Goal: Task Accomplishment & Management: Manage account settings

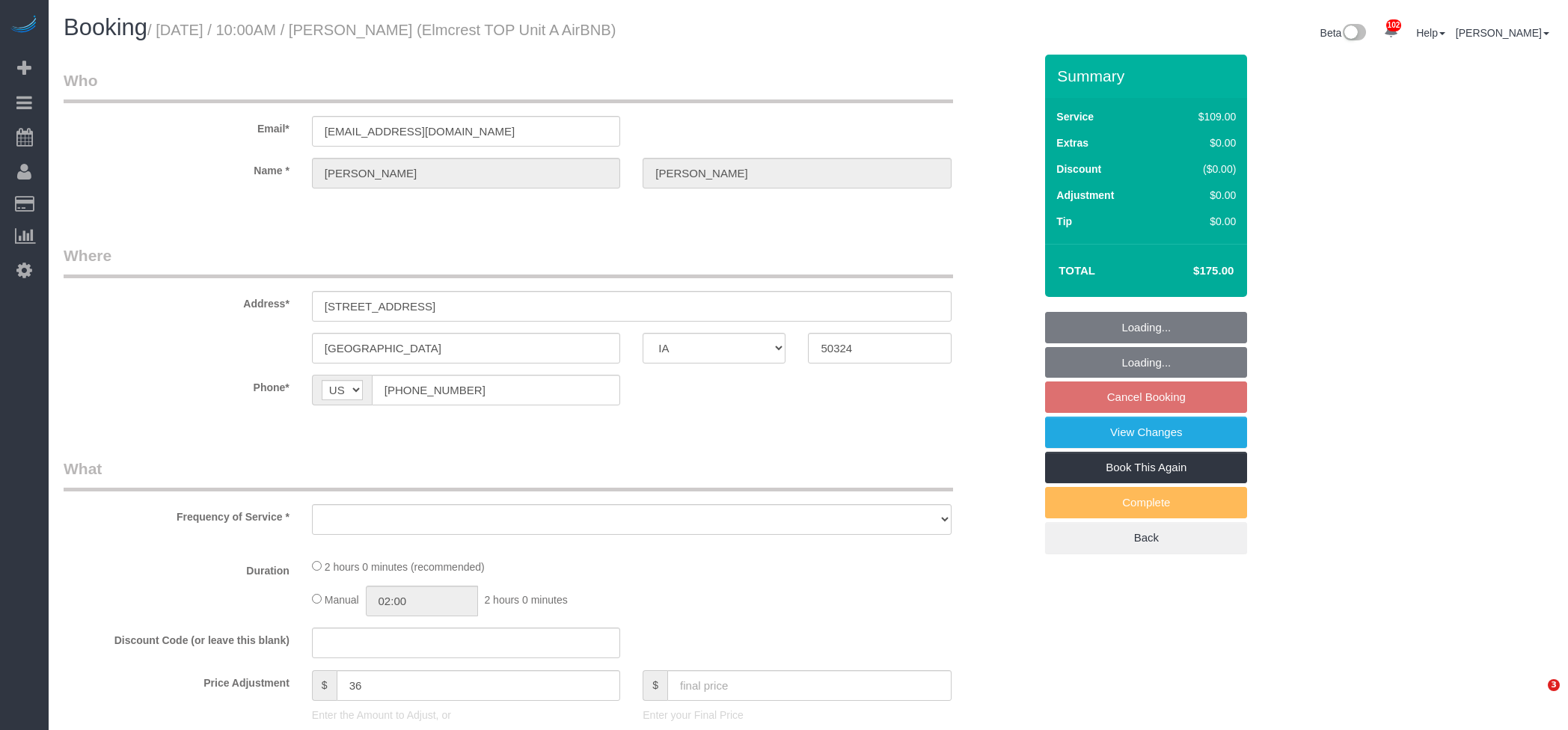
select select "IA"
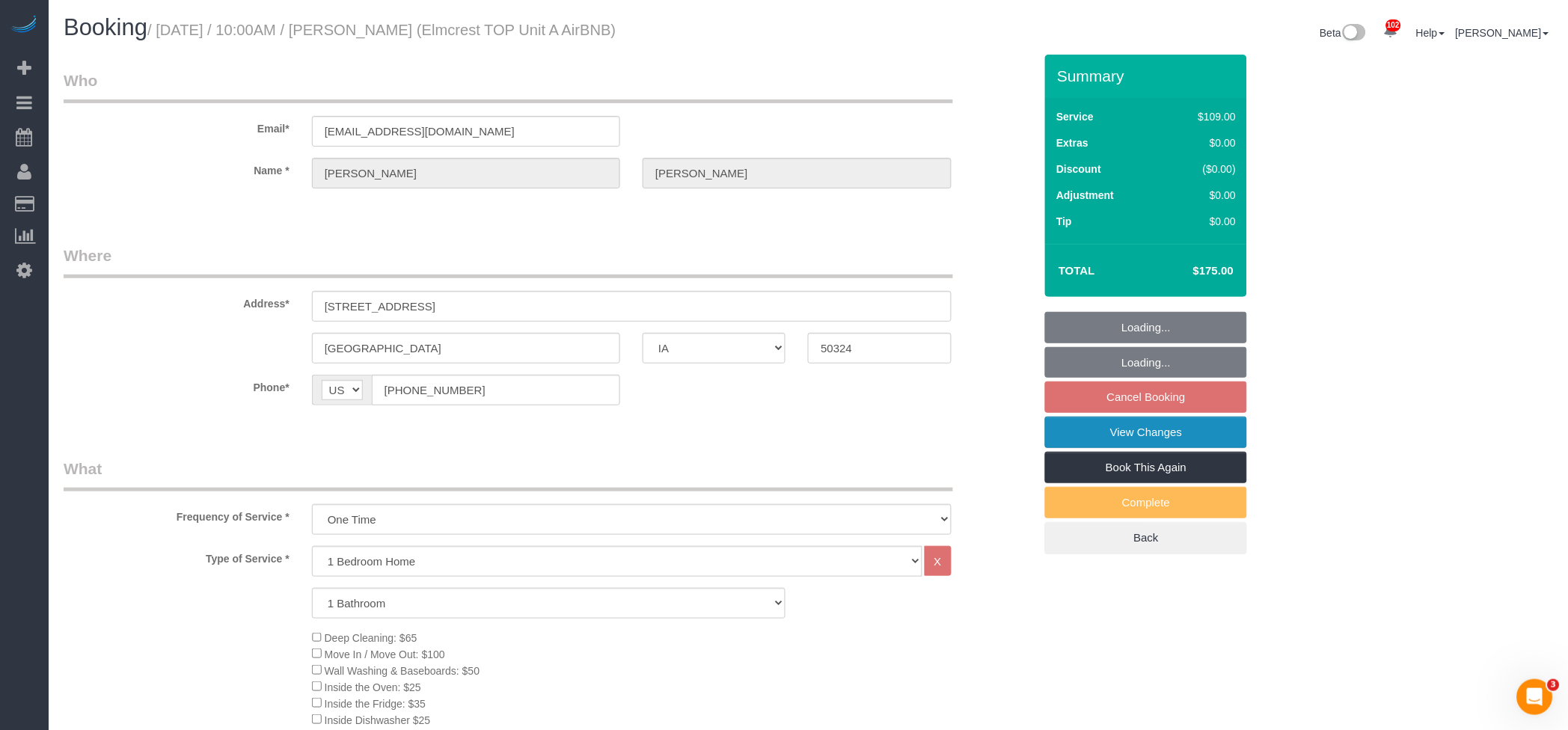
select select "object:981"
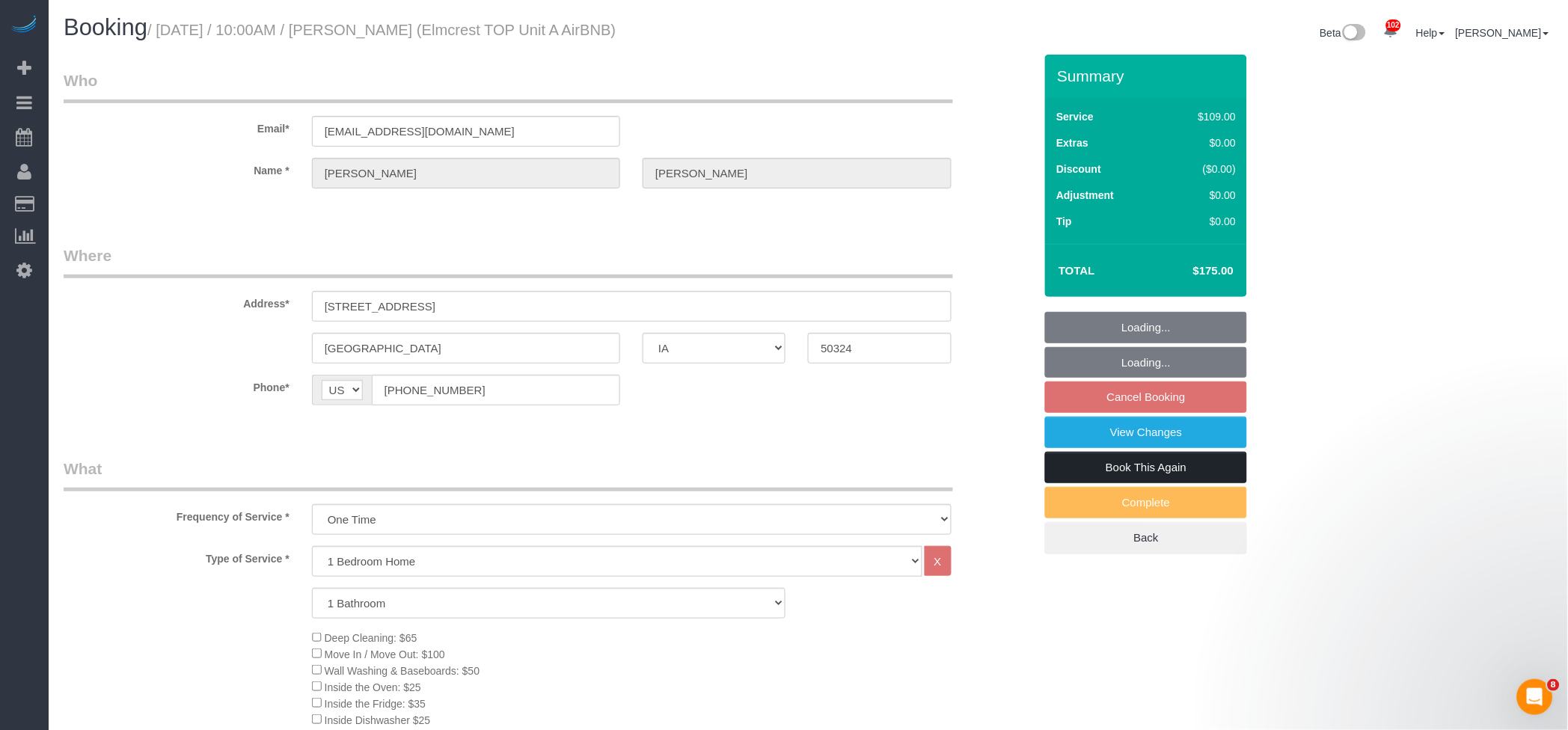
click at [1123, 456] on link "Book This Again" at bounding box center [1146, 467] width 202 height 32
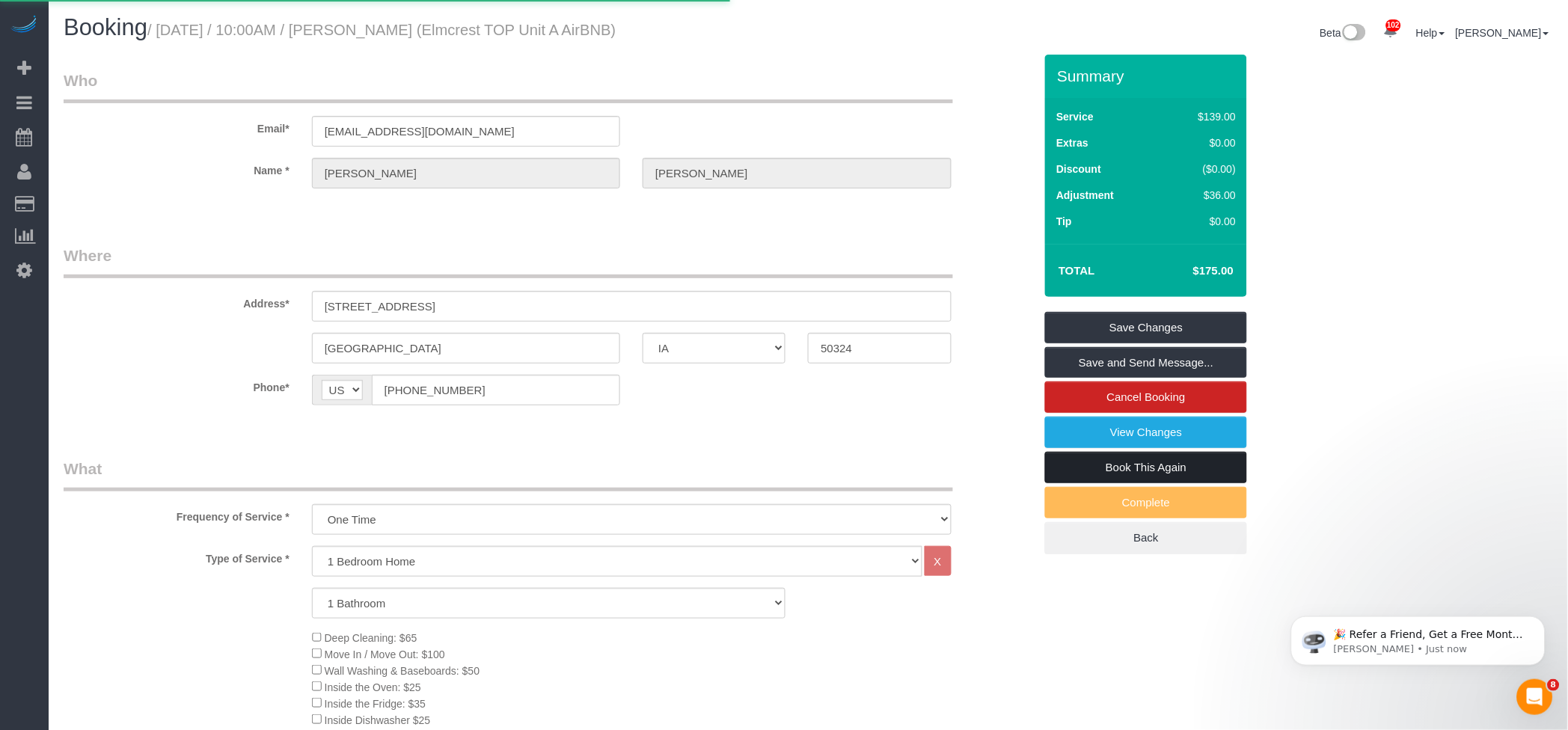
select select "IA"
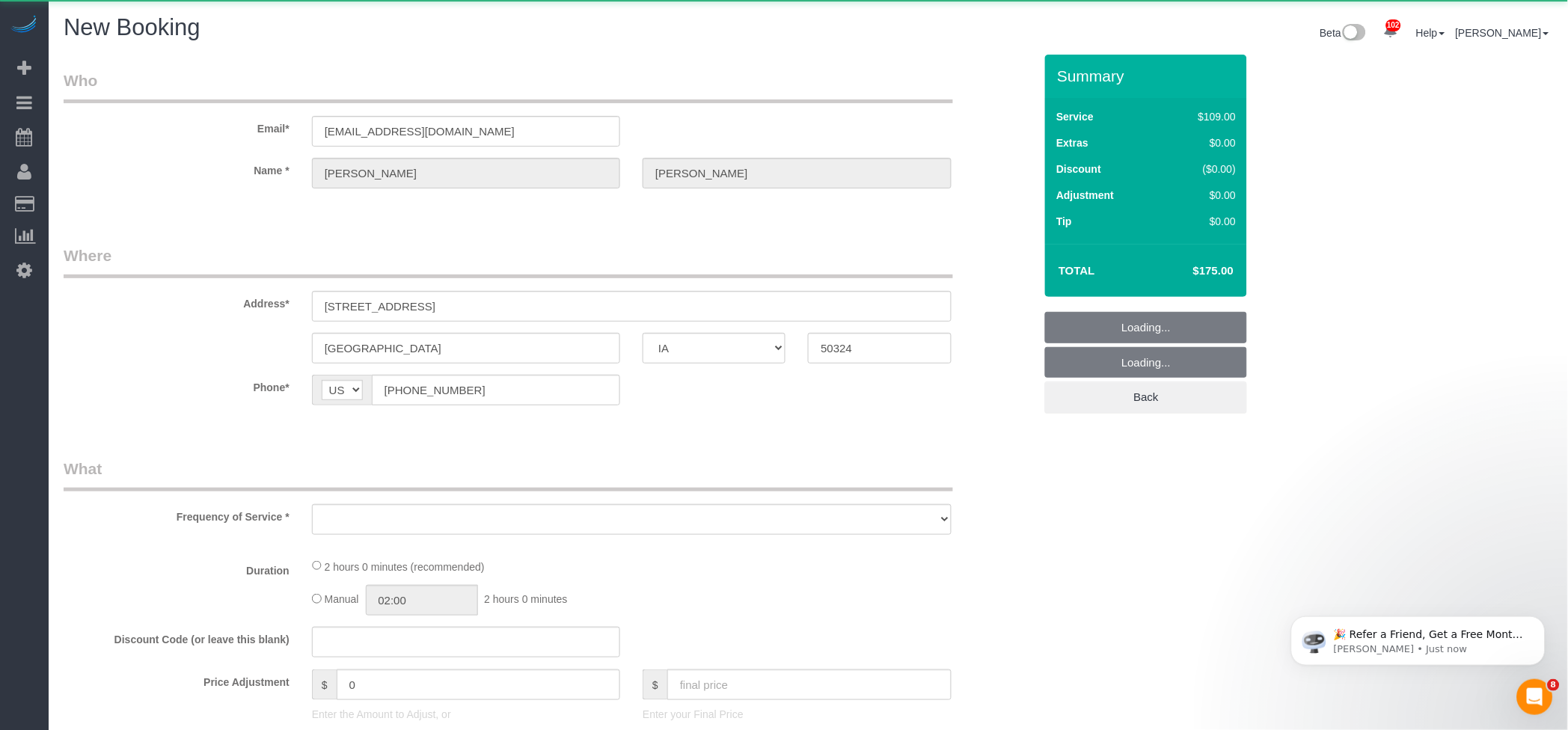
select select "string:fspay"
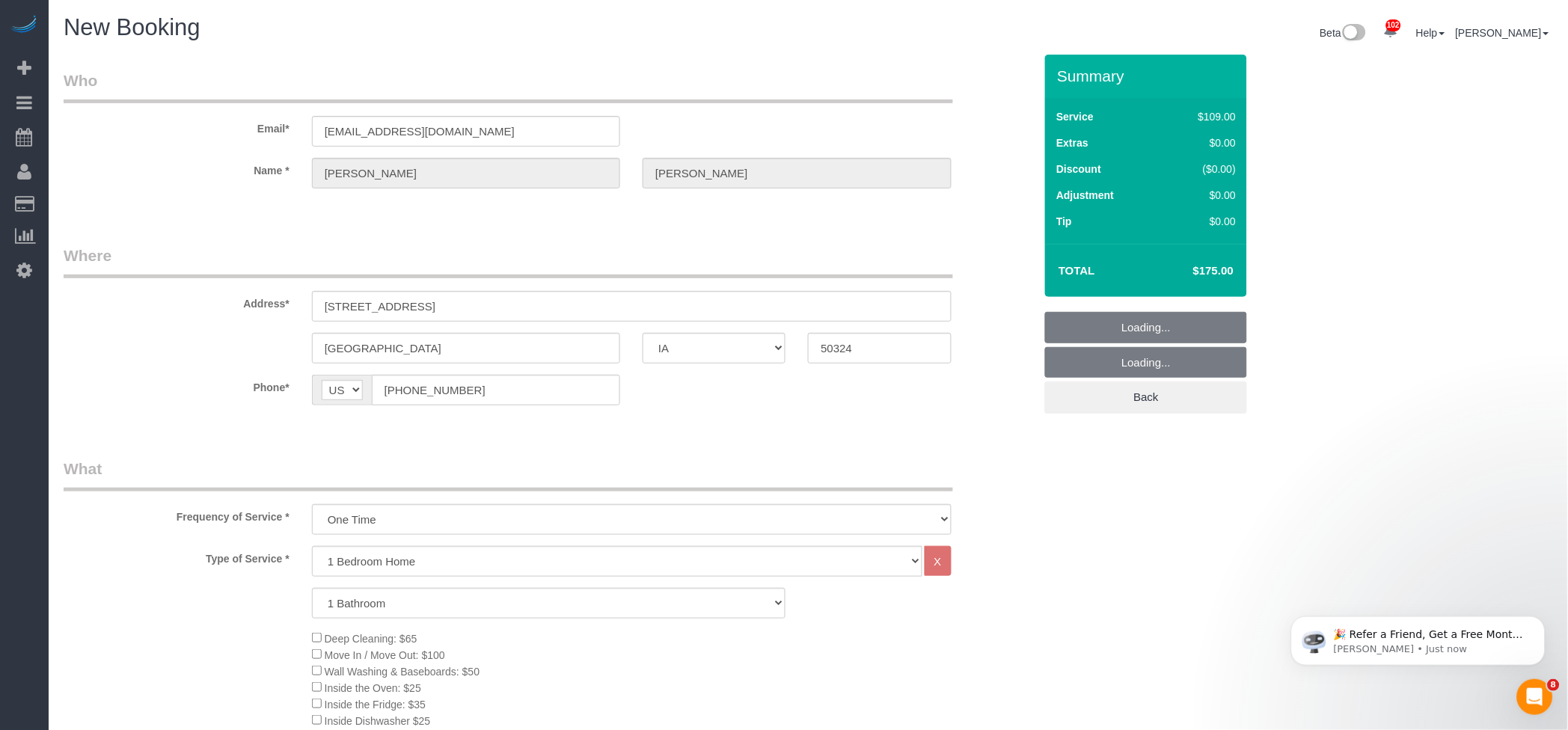
select select "object:1473"
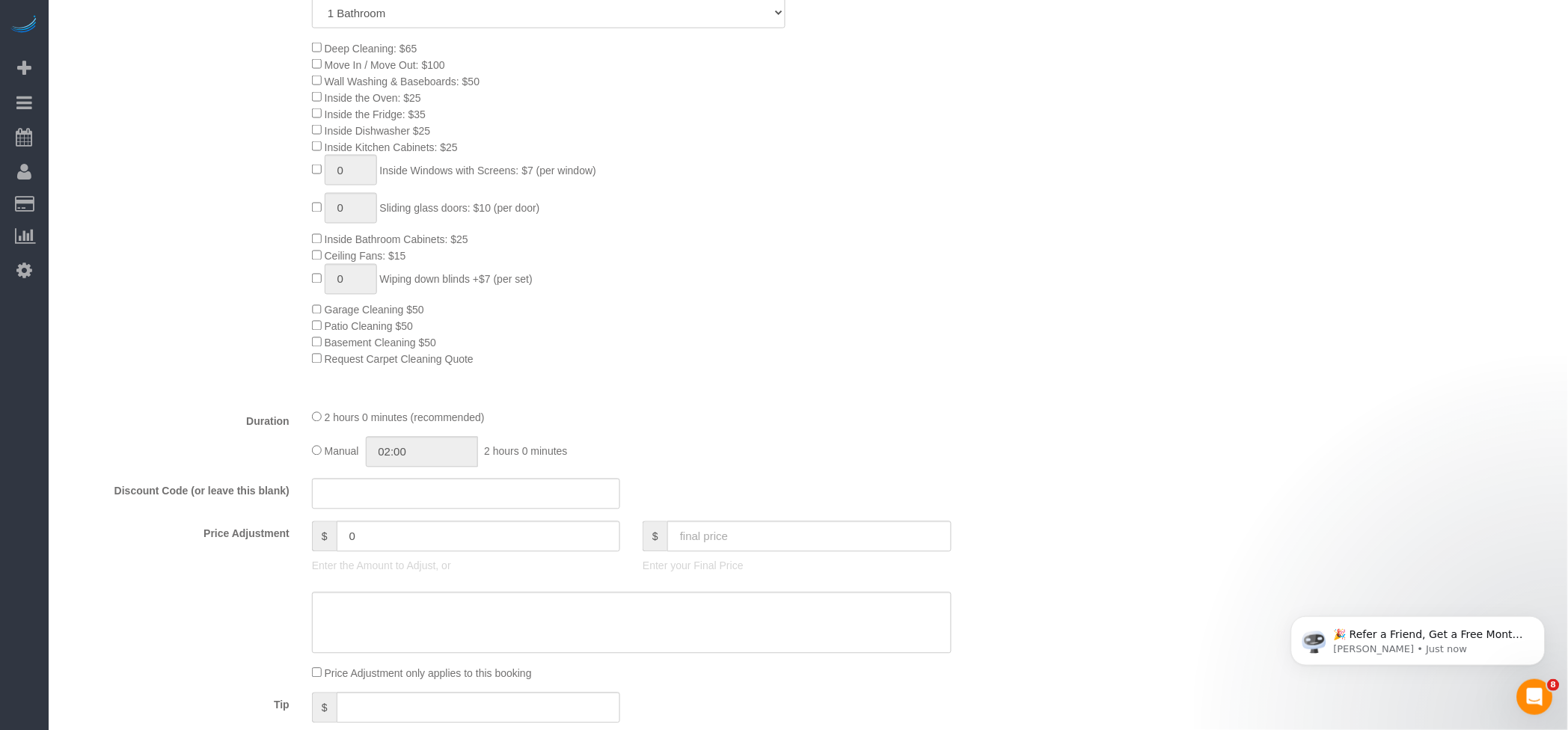
scroll to position [798, 0]
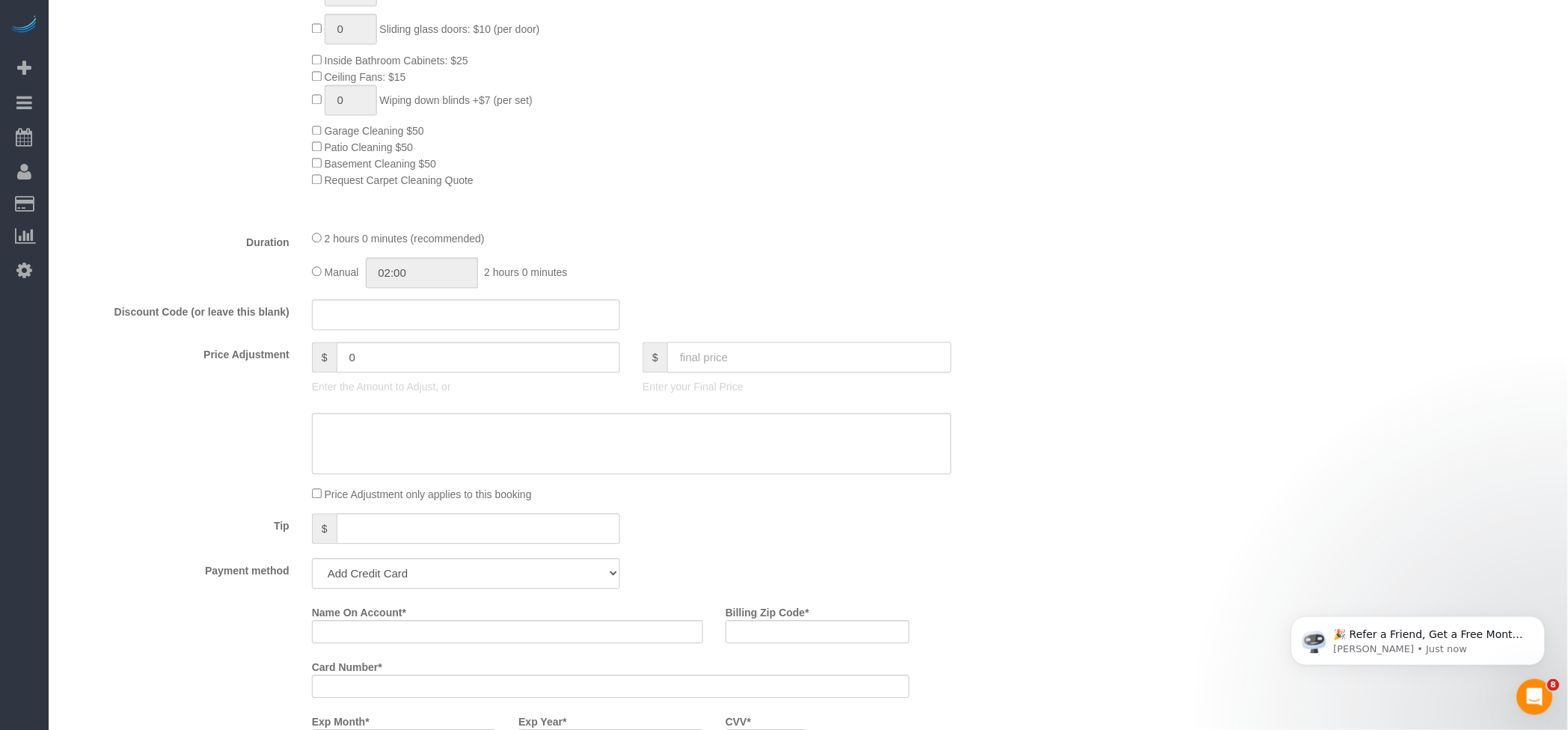
click at [741, 355] on input "text" at bounding box center [809, 358] width 285 height 31
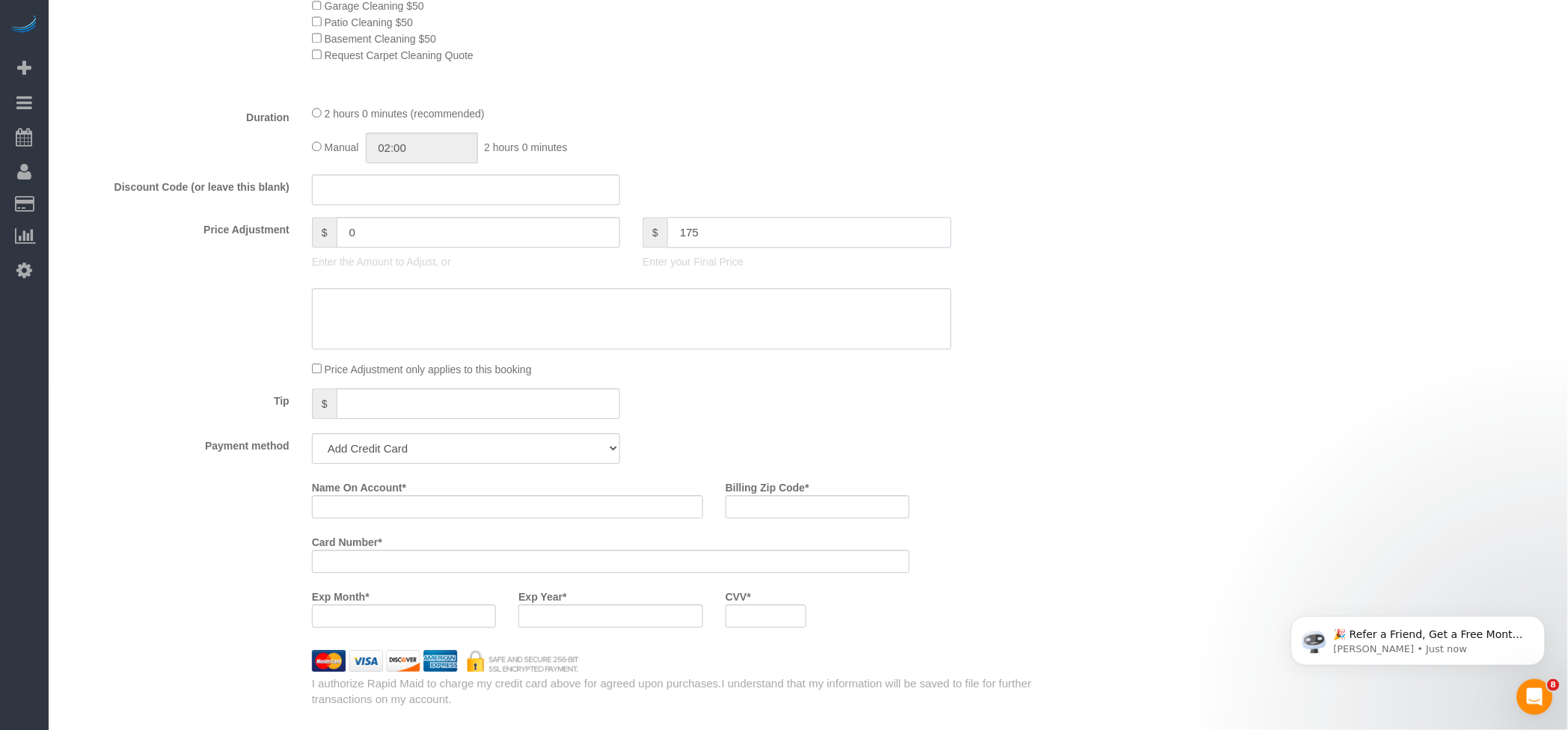
scroll to position [1197, 0]
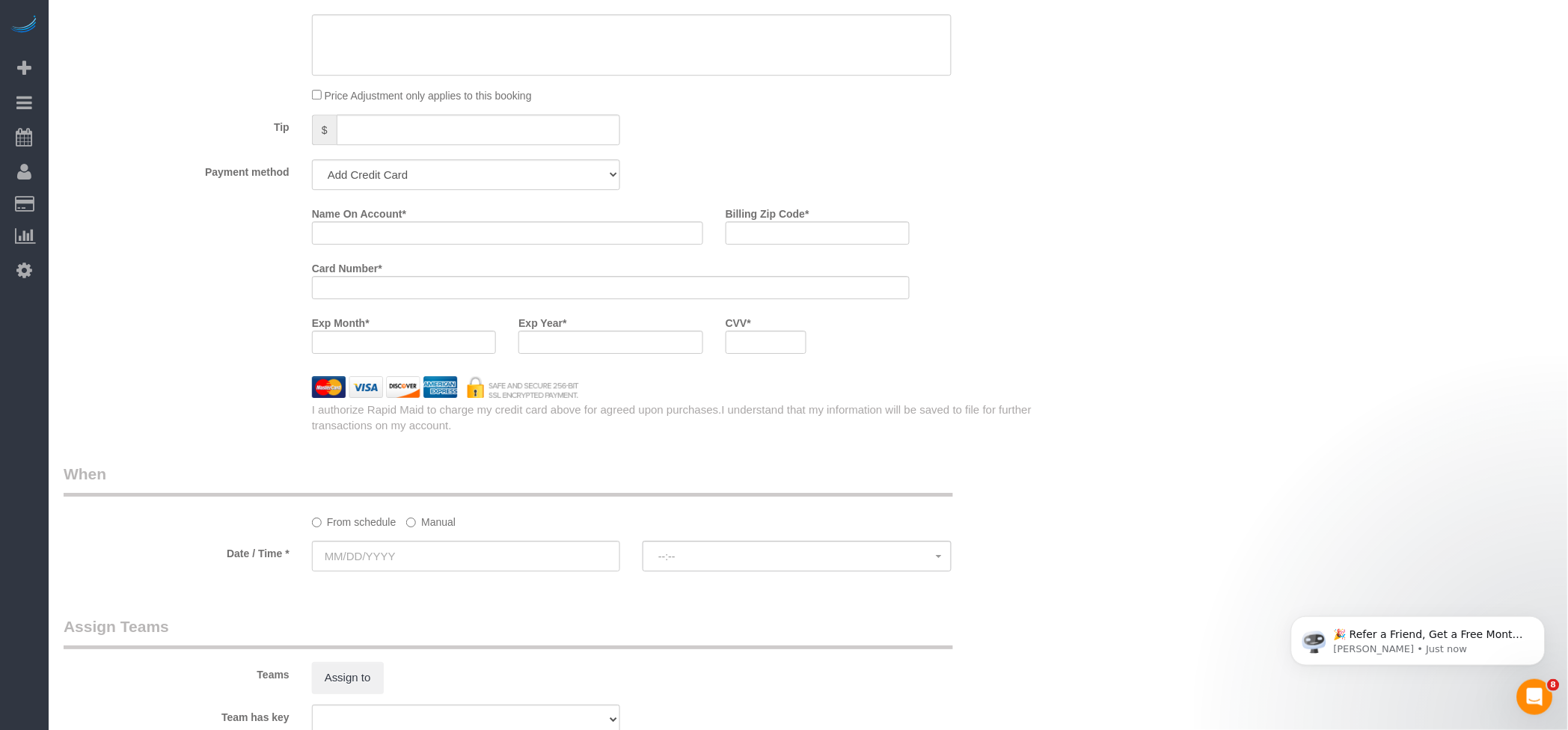
type input "175"
click at [451, 176] on select "Add Credit Card Cash Check Paypal" at bounding box center [466, 175] width 308 height 31
type input "36"
select select "string:check"
click at [312, 166] on select "Add Credit Card Cash Check Paypal" at bounding box center [466, 175] width 308 height 31
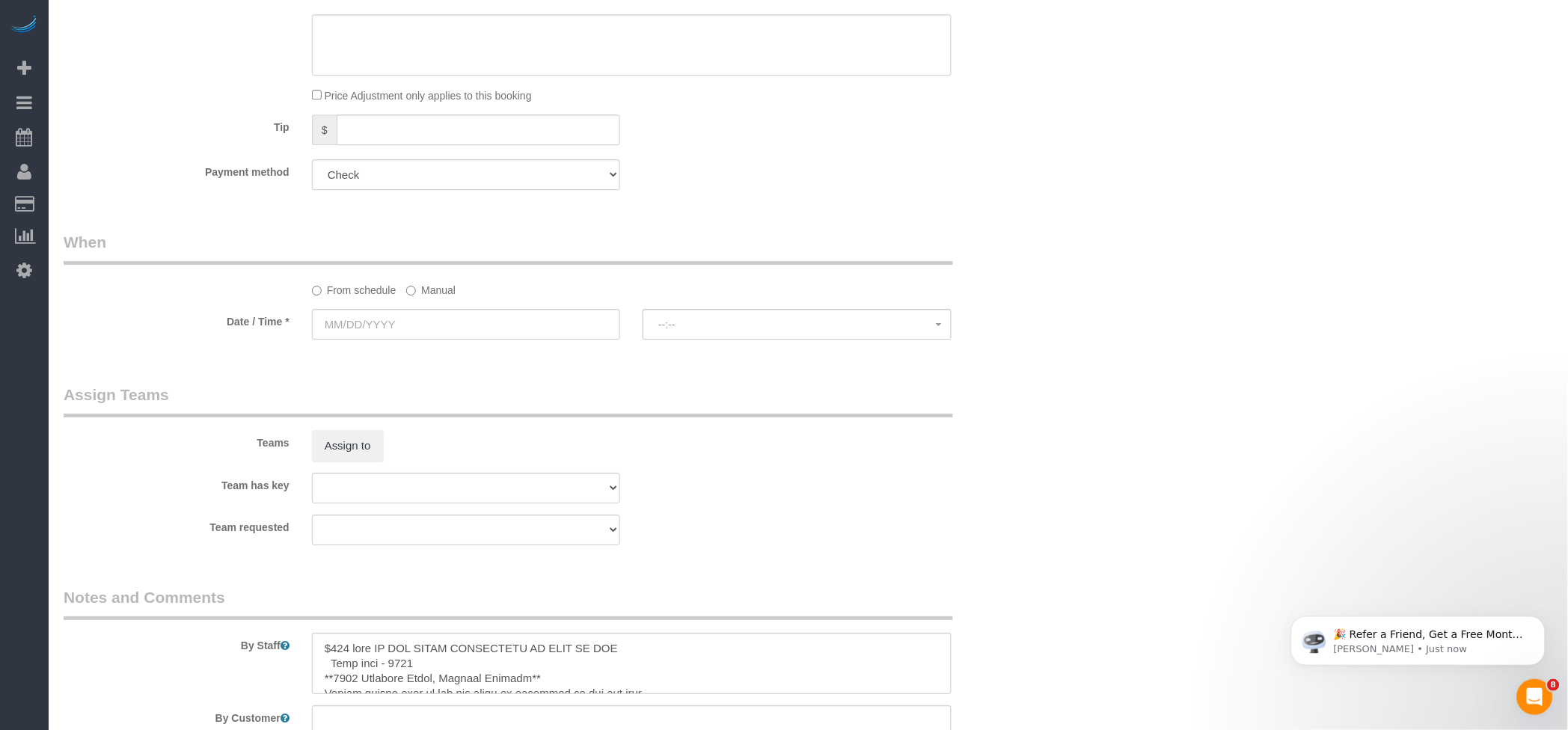
click at [427, 291] on label "Manual" at bounding box center [431, 287] width 50 height 20
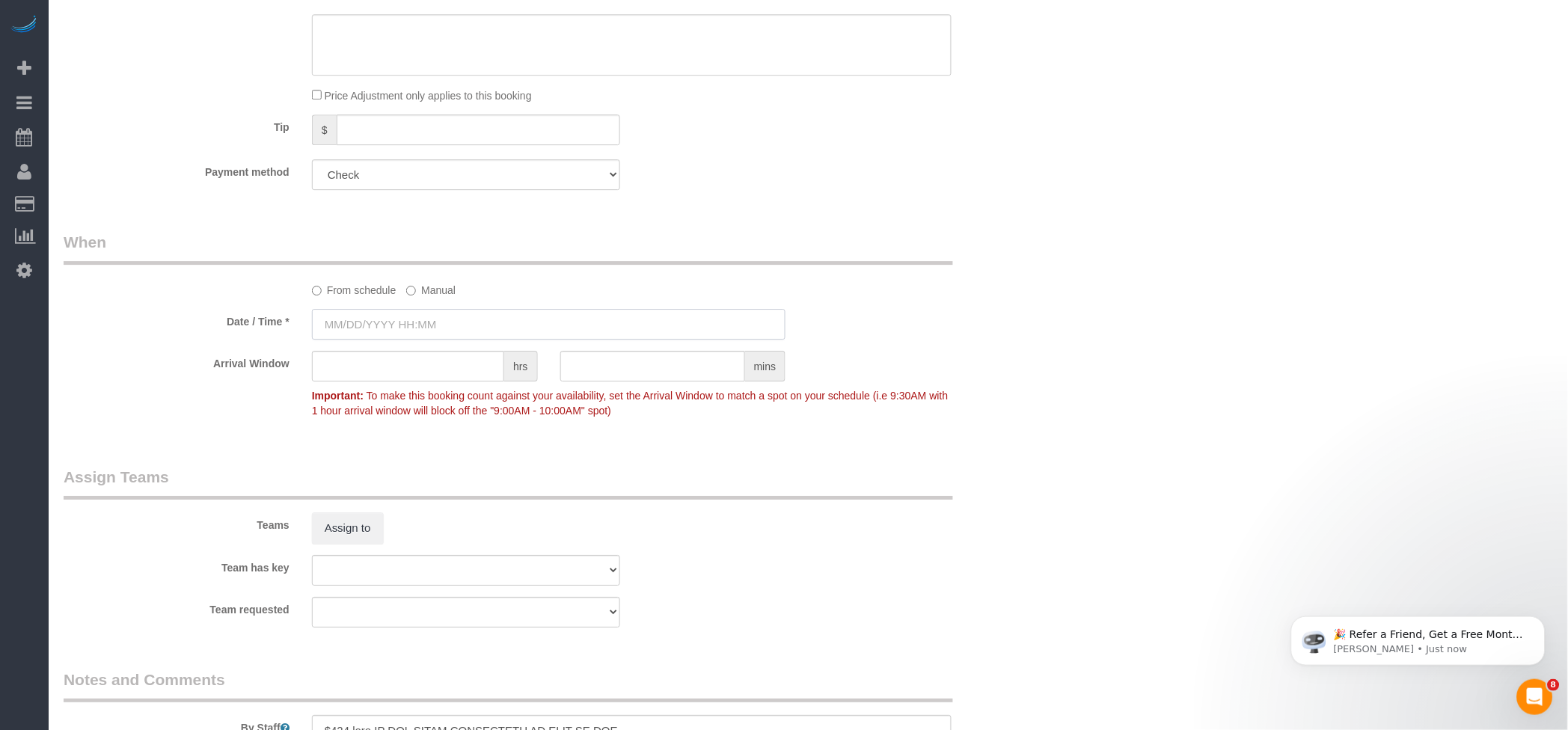
click at [358, 330] on input "text" at bounding box center [548, 325] width 474 height 31
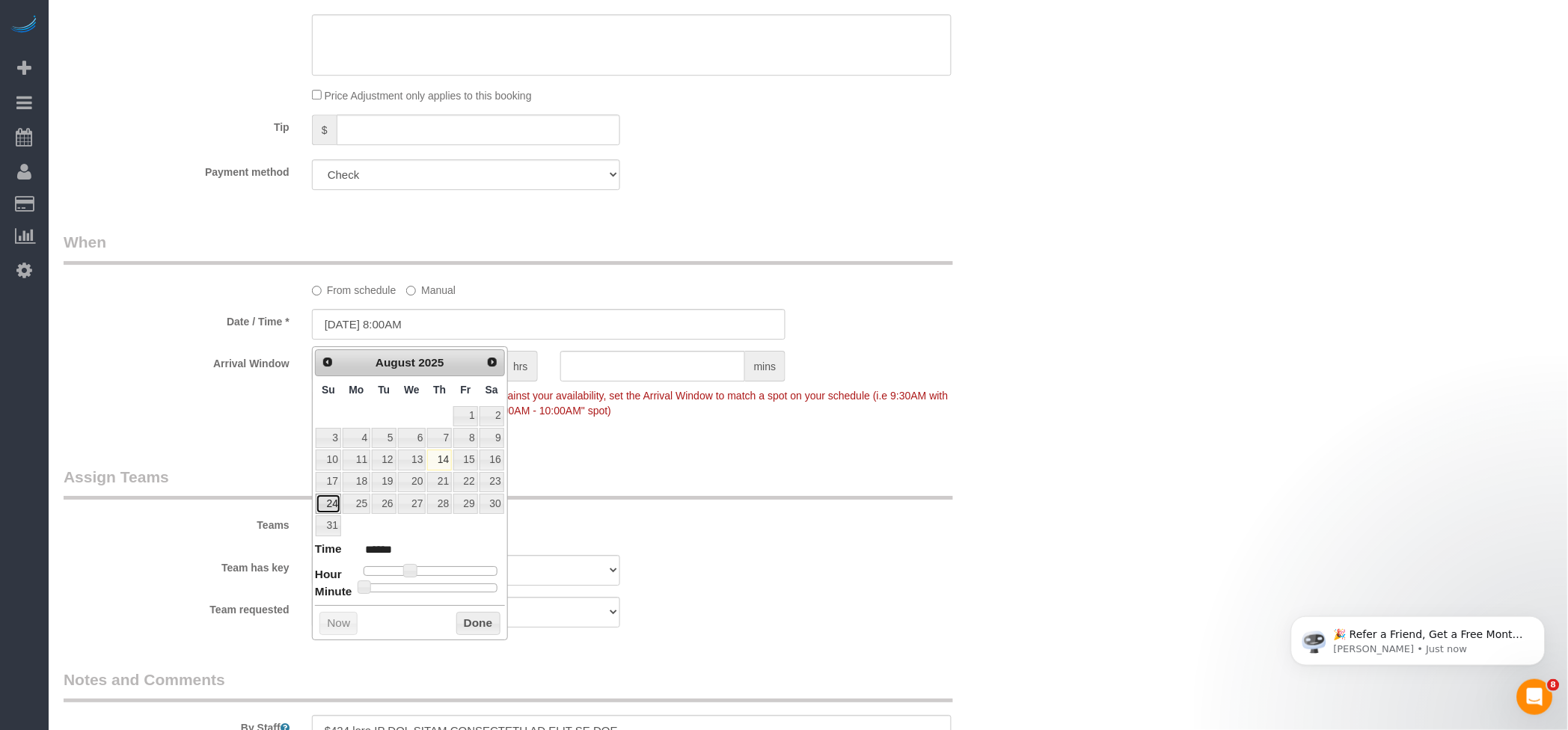
click at [330, 502] on link "24" at bounding box center [328, 503] width 25 height 20
type input "[DATE] 9:00AM"
type input "******"
type input "[DATE] 10:00AM"
type input "*******"
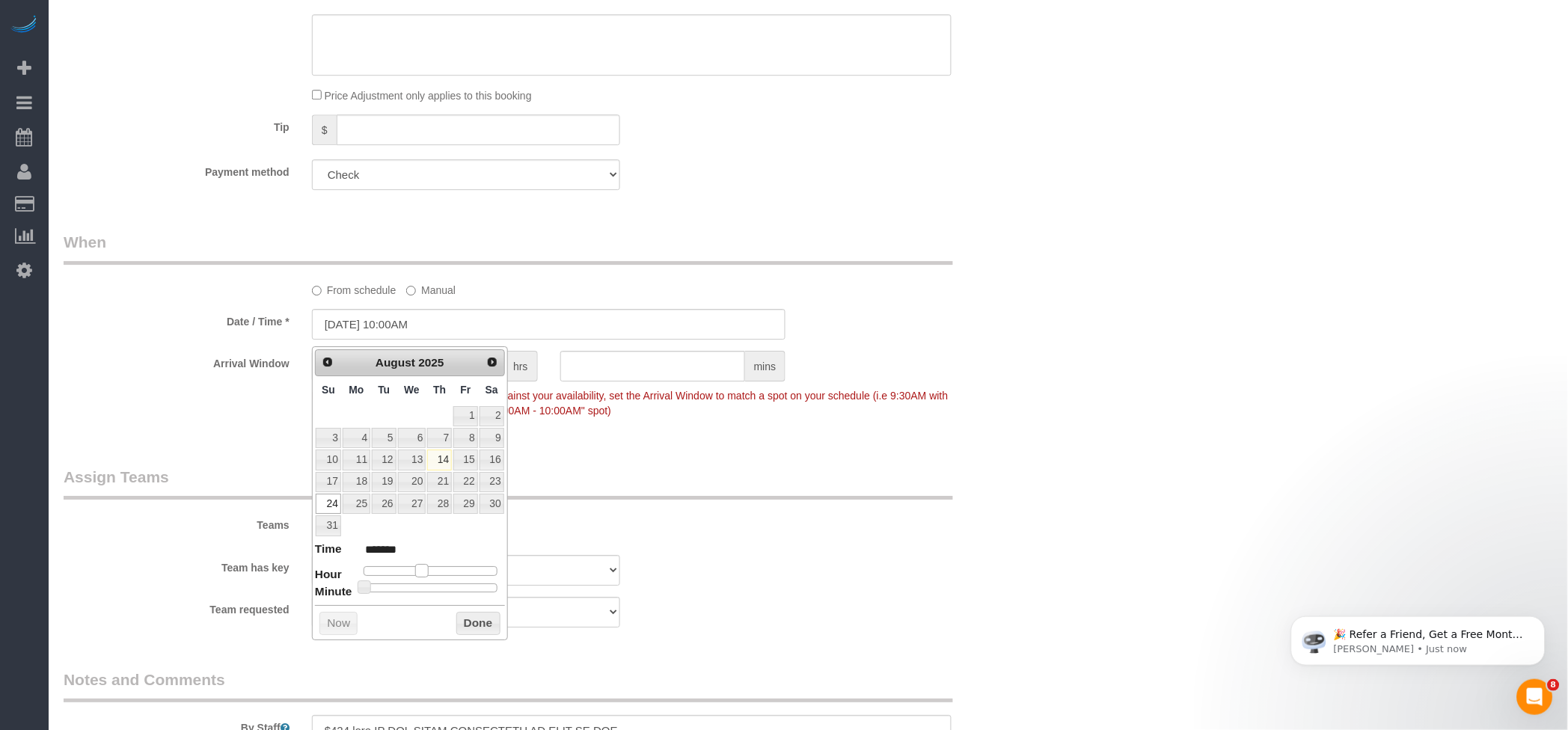
drag, startPoint x: 414, startPoint y: 569, endPoint x: 426, endPoint y: 572, distance: 12.4
click at [426, 572] on span at bounding box center [422, 571] width 14 height 14
click at [467, 622] on button "Done" at bounding box center [478, 623] width 44 height 24
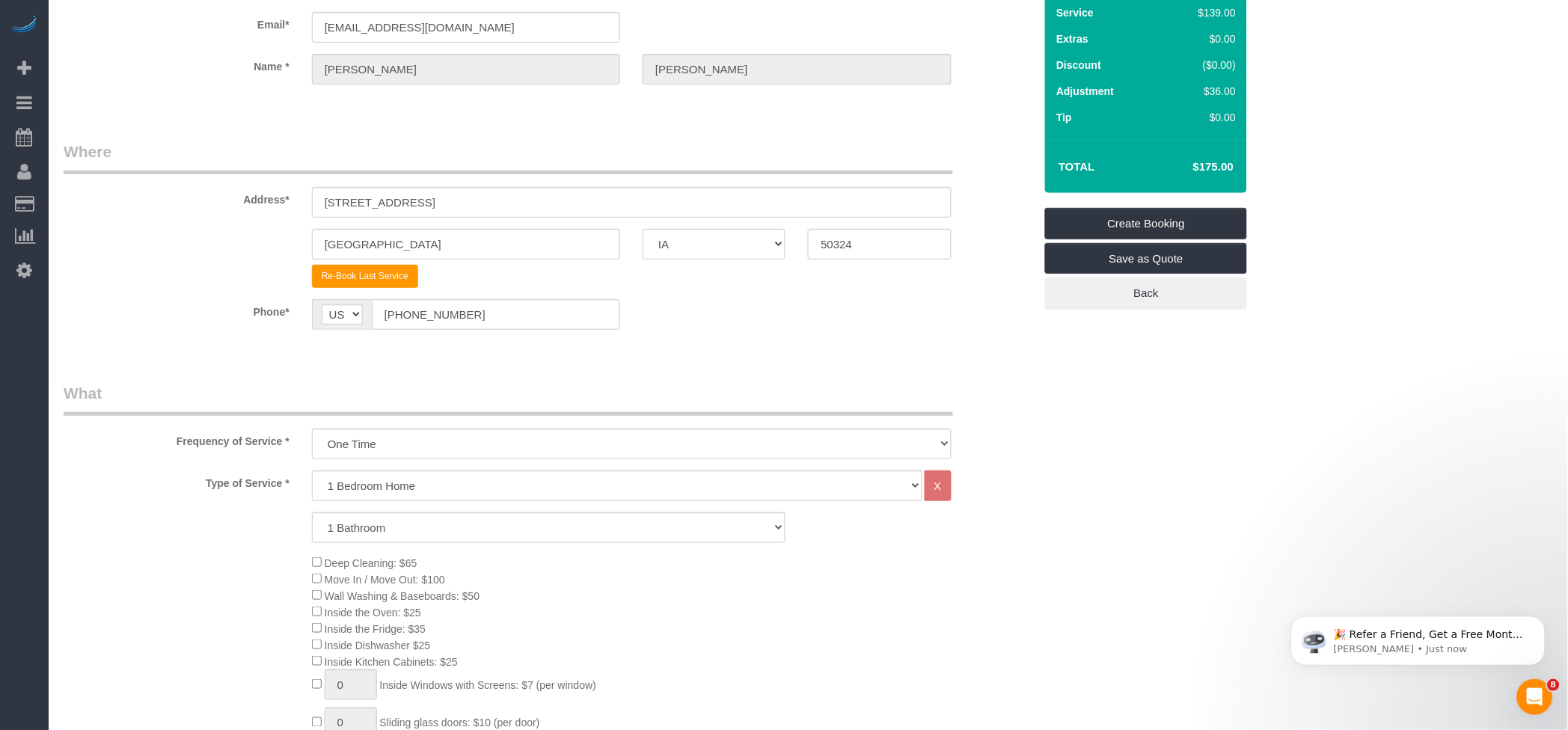
scroll to position [0, 0]
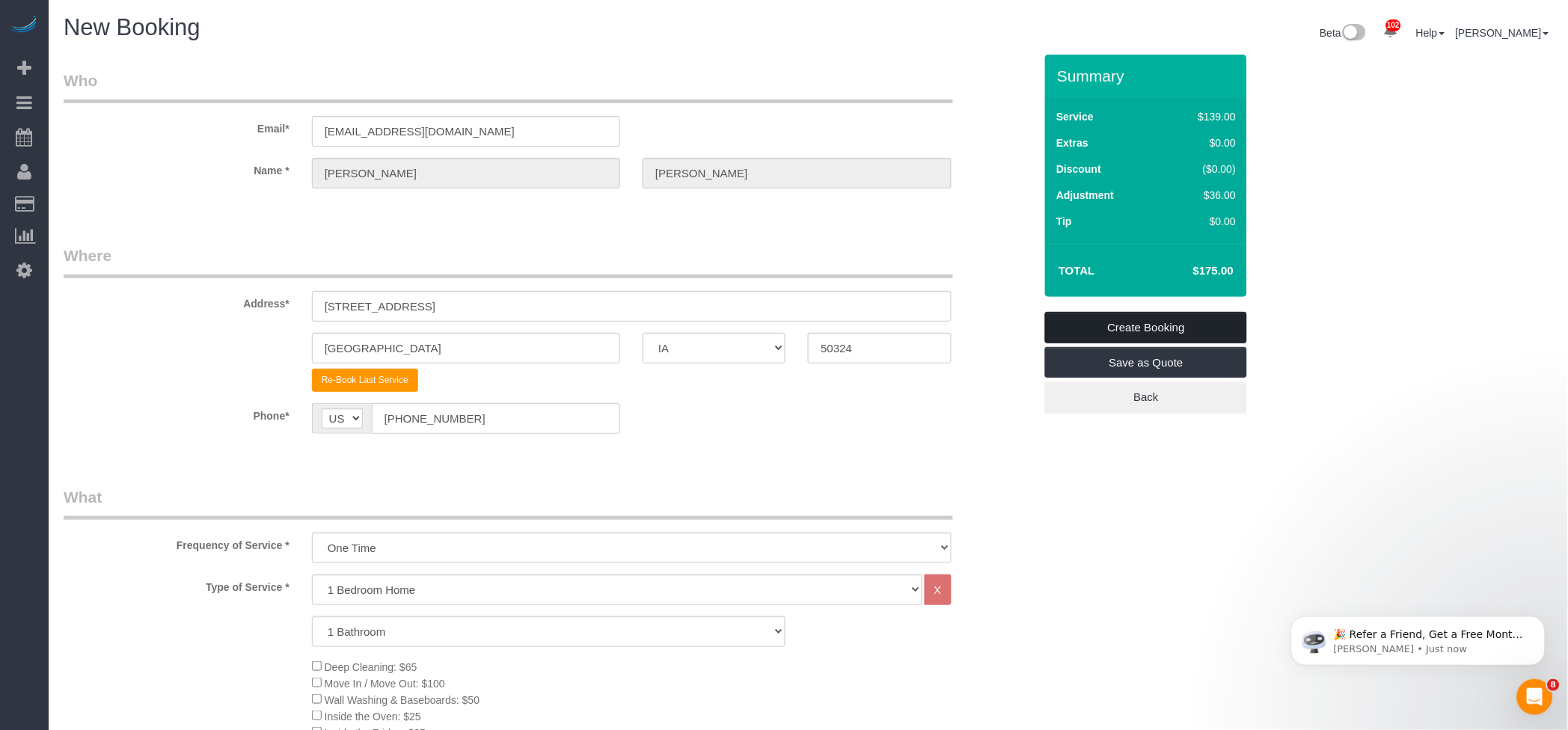
click at [1159, 328] on link "Create Booking" at bounding box center [1146, 327] width 202 height 32
